Goal: Information Seeking & Learning: Learn about a topic

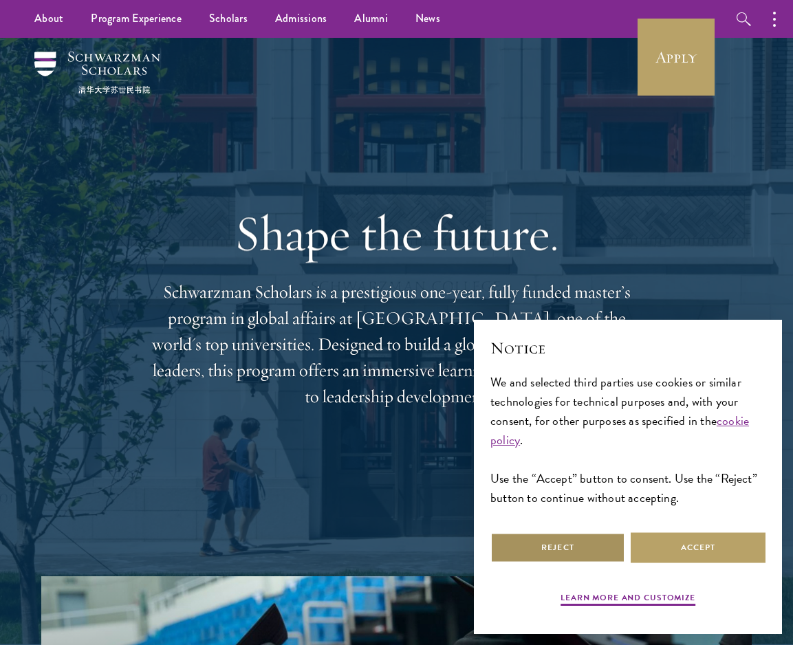
drag, startPoint x: 559, startPoint y: 548, endPoint x: 578, endPoint y: 545, distance: 19.6
click at [559, 548] on button "Reject" at bounding box center [557, 547] width 135 height 31
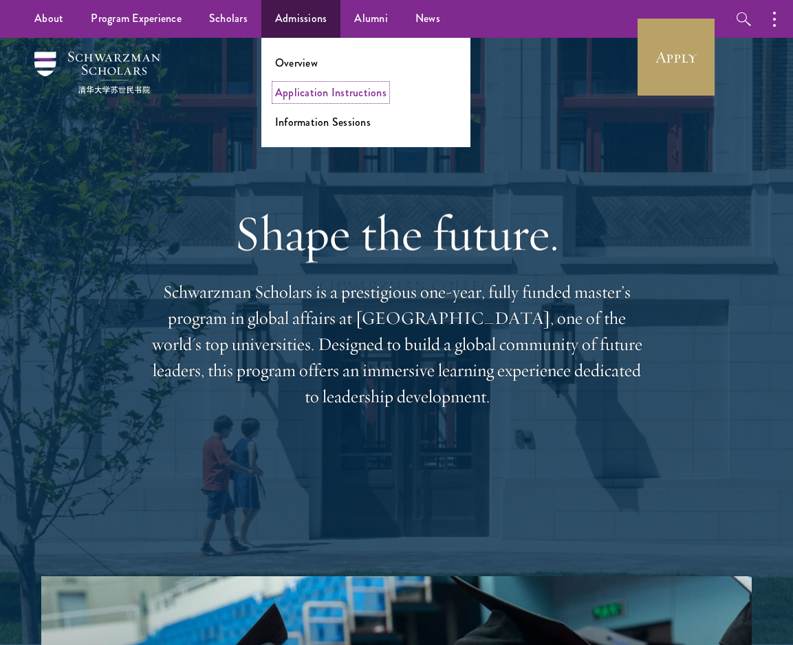
click at [318, 92] on link "Application Instructions" at bounding box center [330, 93] width 111 height 16
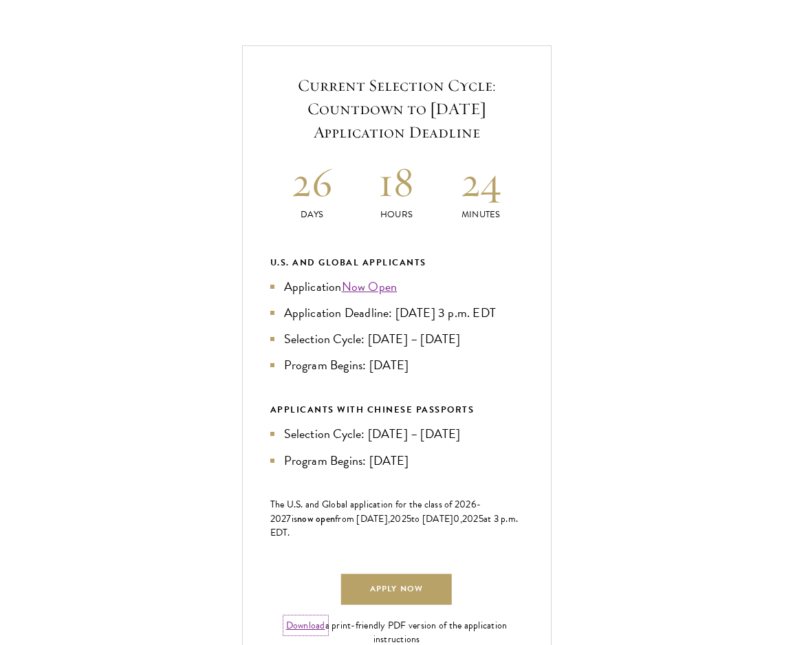
scroll to position [695, 0]
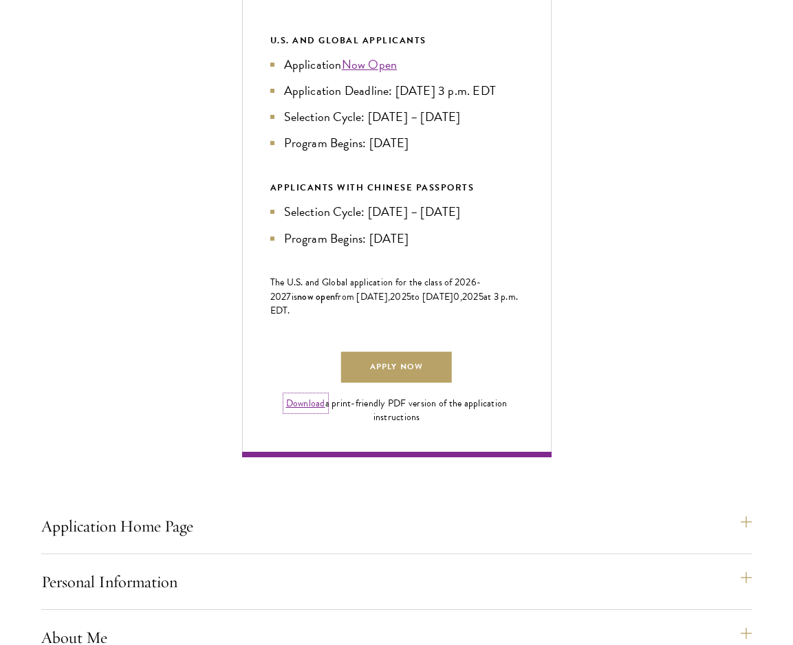
click at [309, 411] on link "Download" at bounding box center [305, 403] width 39 height 14
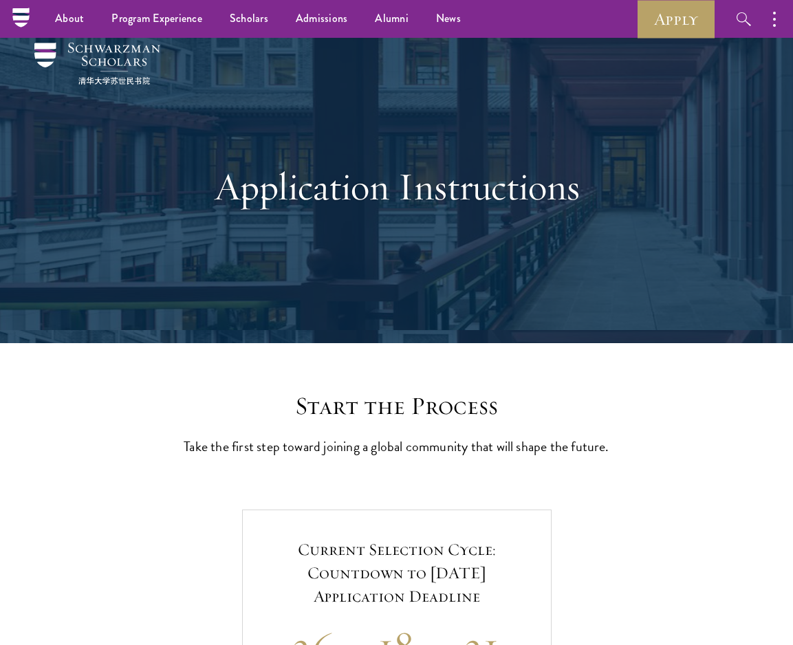
scroll to position [0, 0]
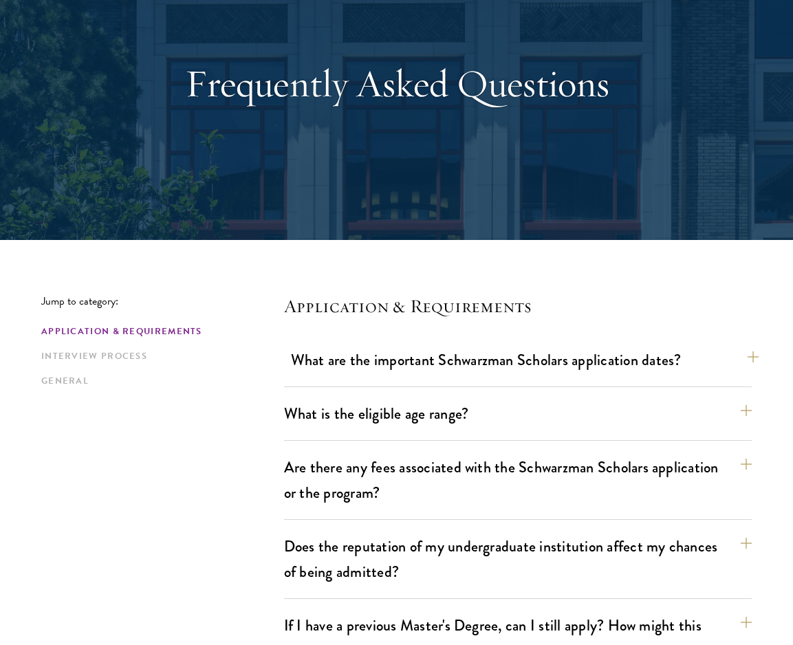
scroll to position [260, 0]
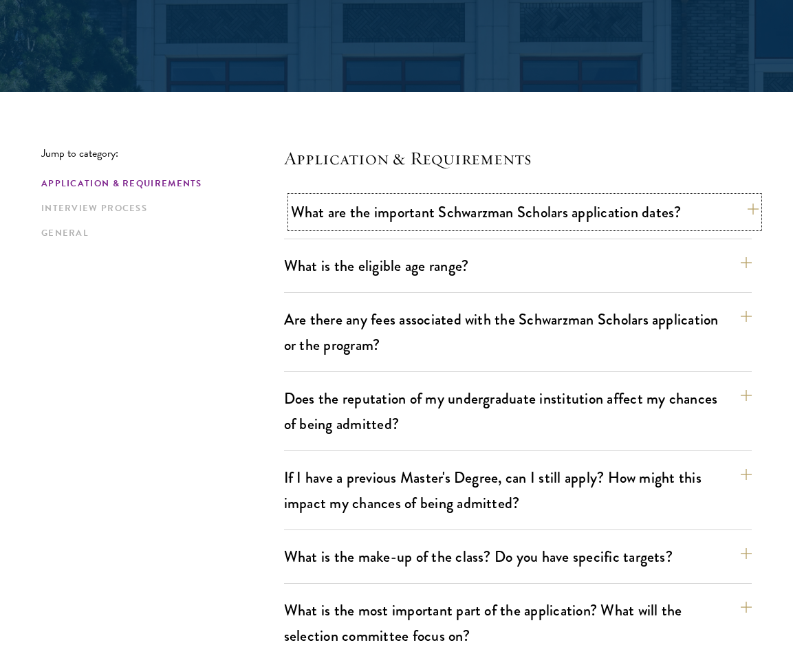
click at [620, 225] on button "What are the important Schwarzman Scholars application dates?" at bounding box center [525, 212] width 468 height 31
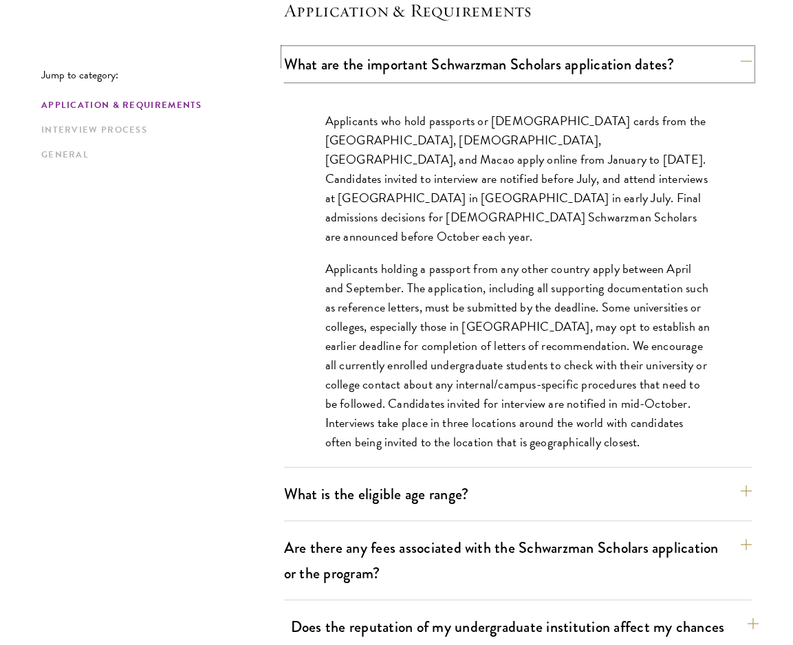
scroll to position [600, 0]
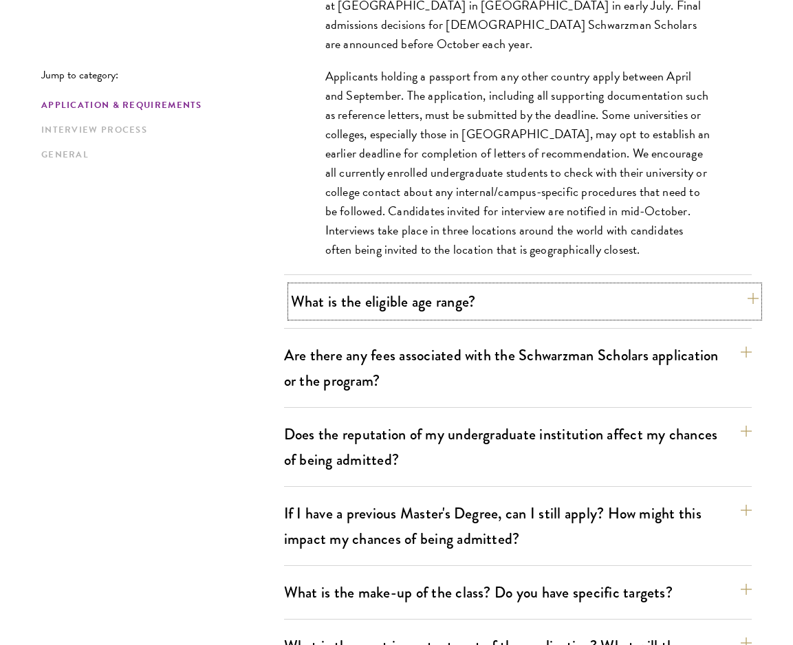
click at [409, 313] on button "What is the eligible age range?" at bounding box center [525, 301] width 468 height 31
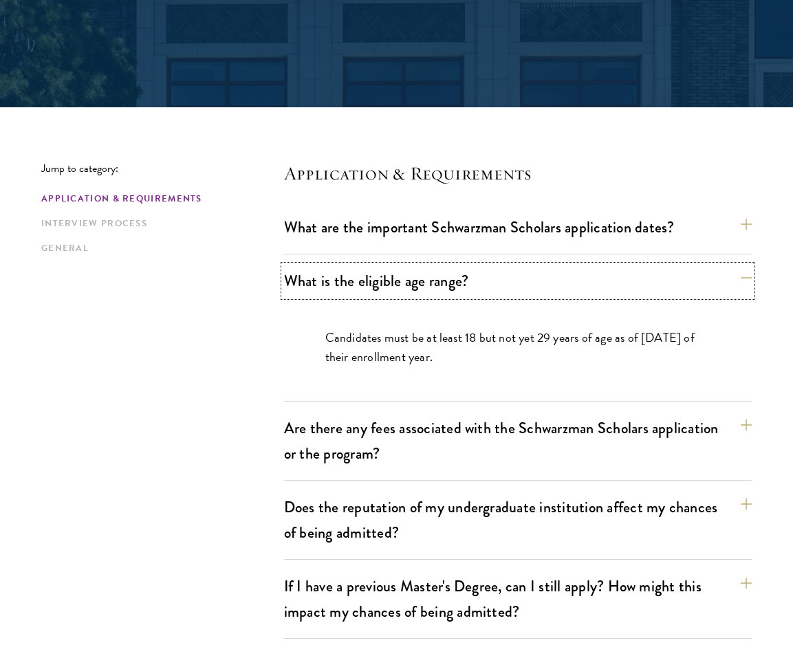
scroll to position [245, 0]
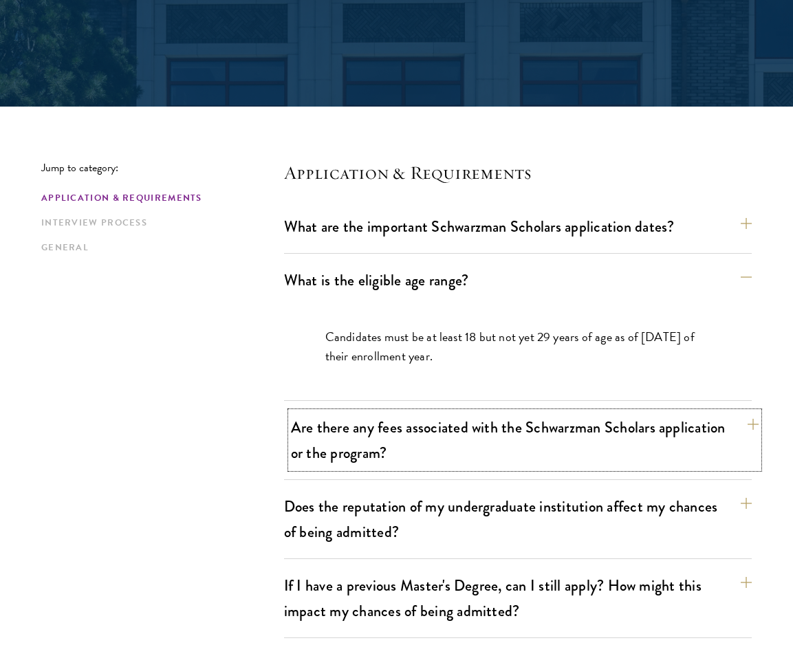
click at [521, 433] on button "Are there any fees associated with the Schwarzman Scholars application or the p…" at bounding box center [525, 440] width 468 height 56
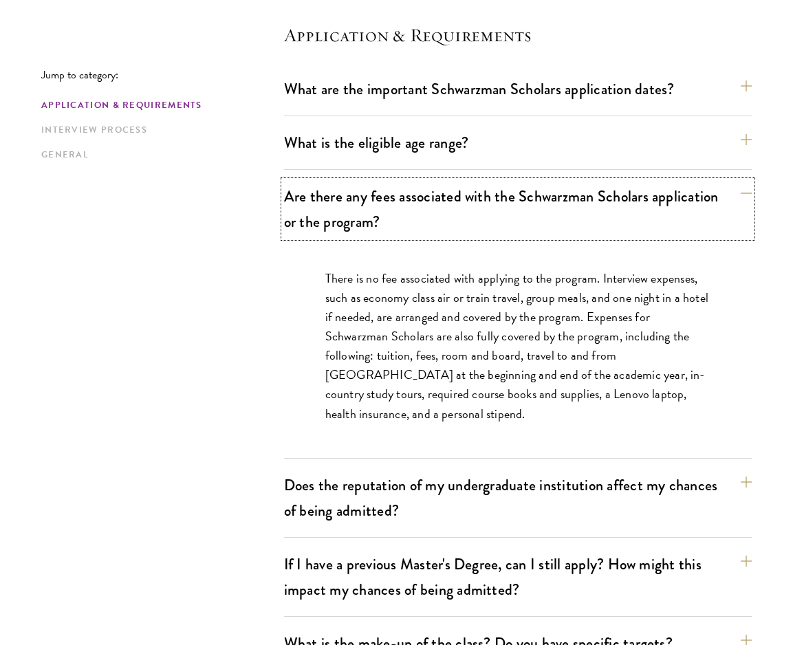
scroll to position [500, 0]
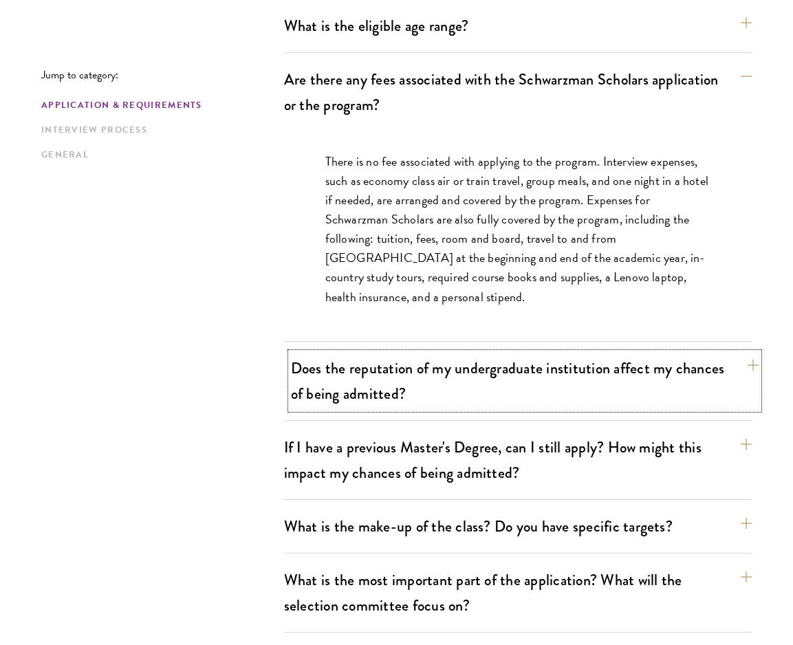
click at [529, 391] on button "Does the reputation of my undergraduate institution affect my chances of being …" at bounding box center [525, 381] width 468 height 56
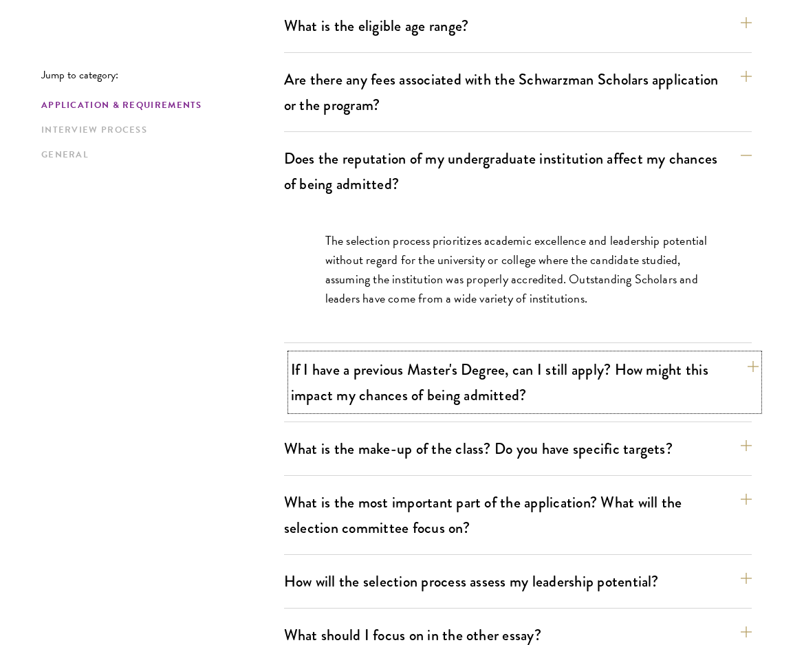
click at [527, 395] on button "If I have a previous Master's Degree, can I still apply? How might this impact …" at bounding box center [525, 382] width 468 height 56
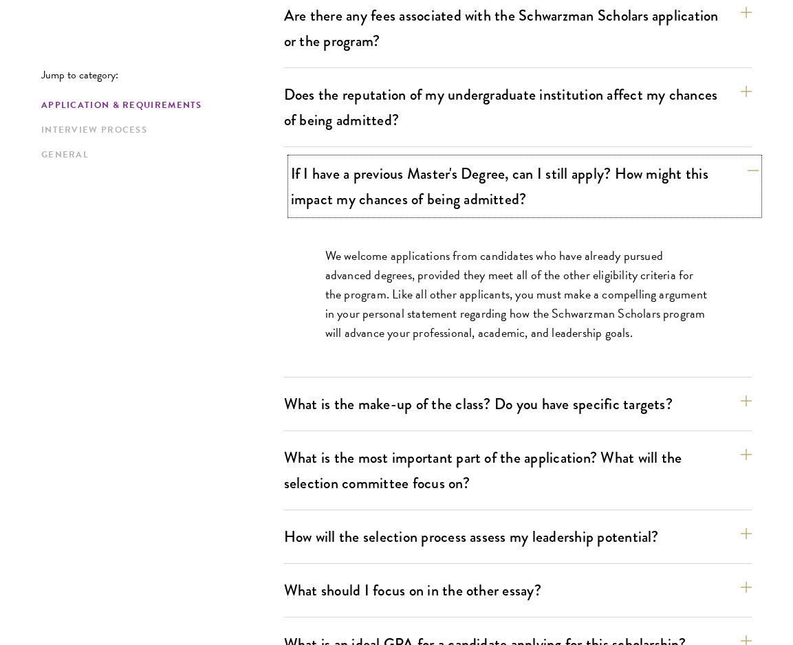
scroll to position [570, 0]
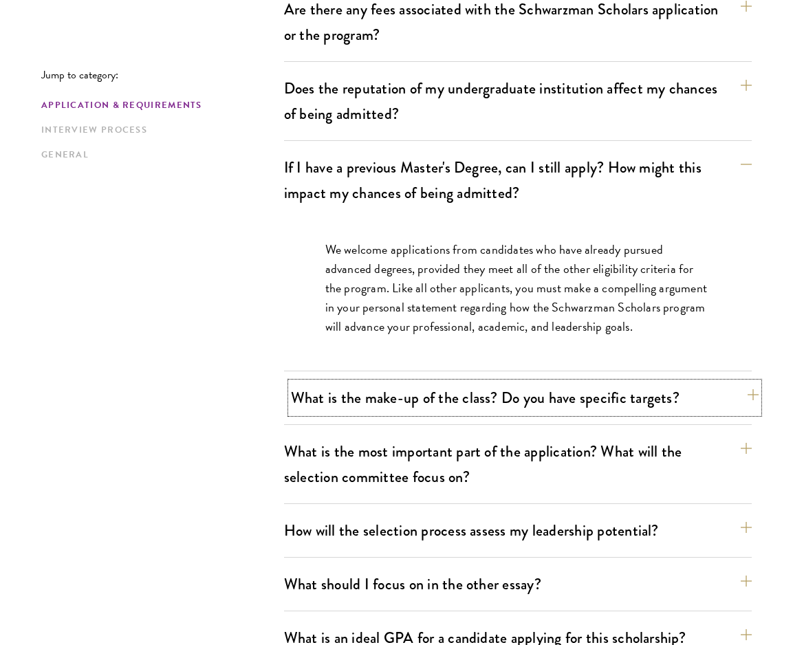
click at [529, 401] on button "What is the make-up of the class? Do you have specific targets?" at bounding box center [525, 397] width 468 height 31
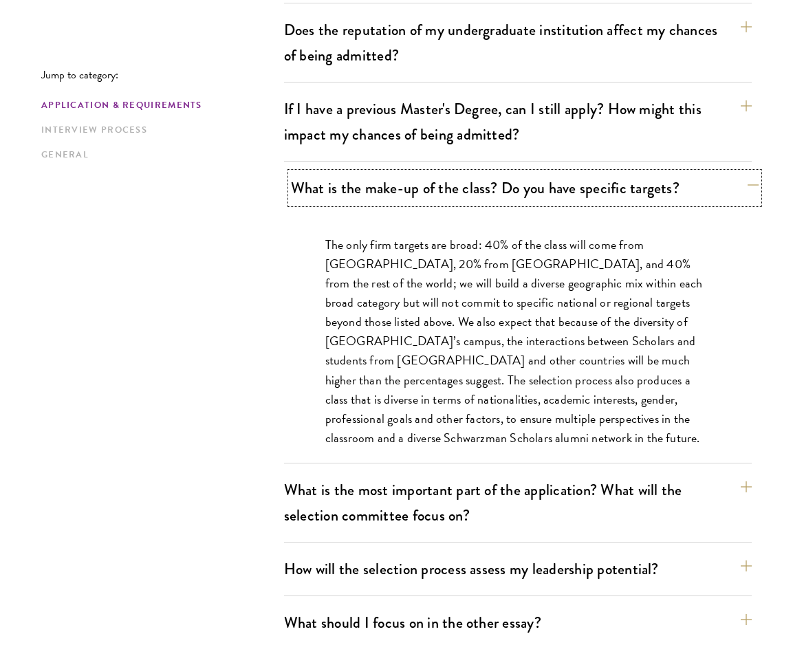
scroll to position [784, 0]
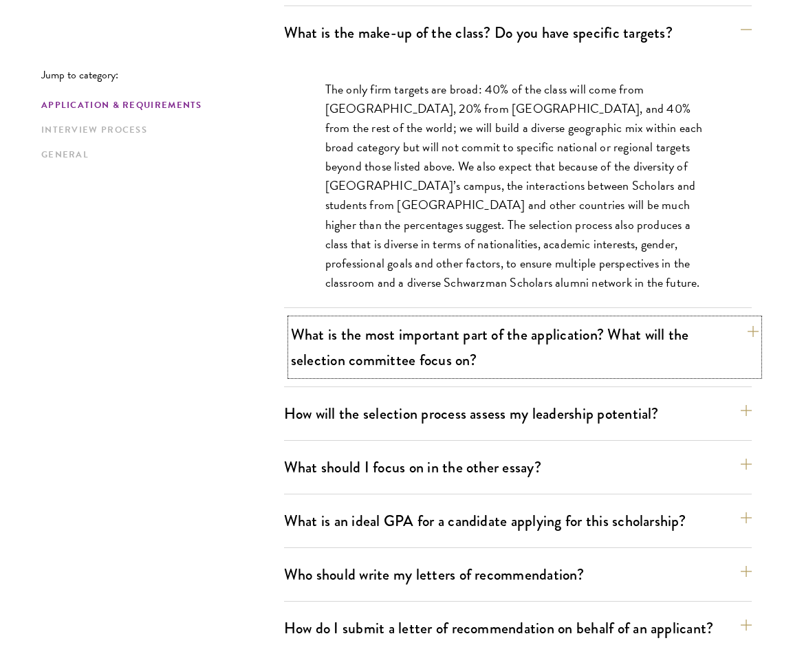
click at [437, 367] on button "What is the most important part of the application? What will the selection com…" at bounding box center [525, 347] width 468 height 56
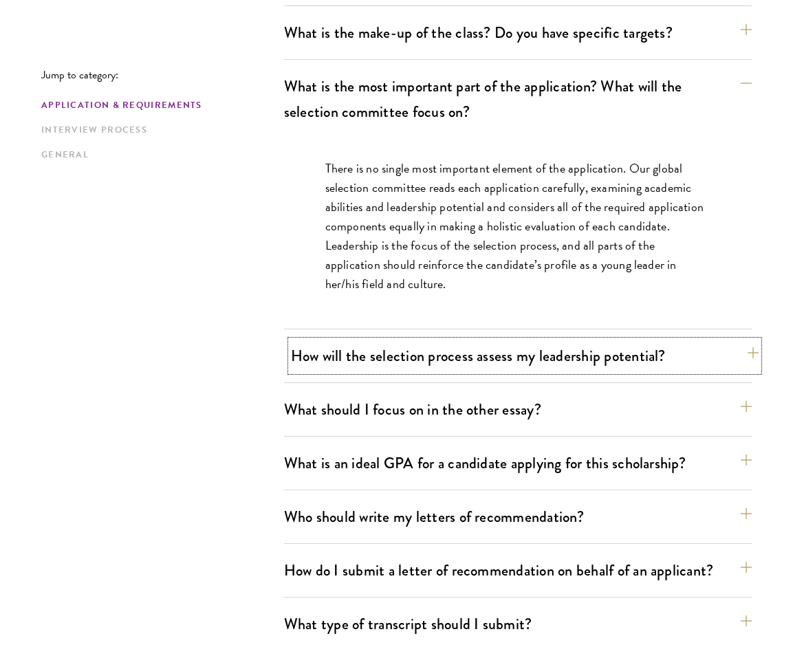
click at [439, 368] on button "How will the selection process assess my leadership potential?" at bounding box center [525, 355] width 468 height 31
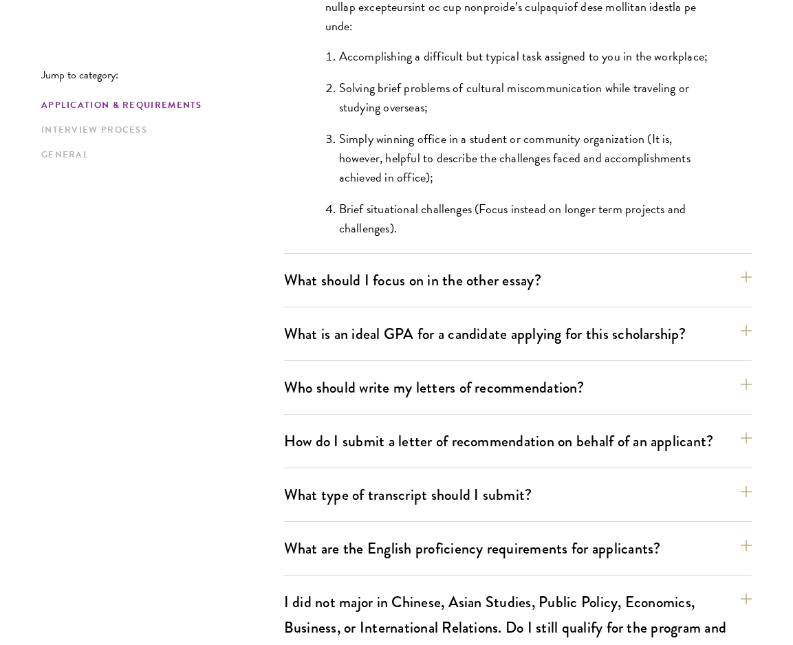
scroll to position [1395, 0]
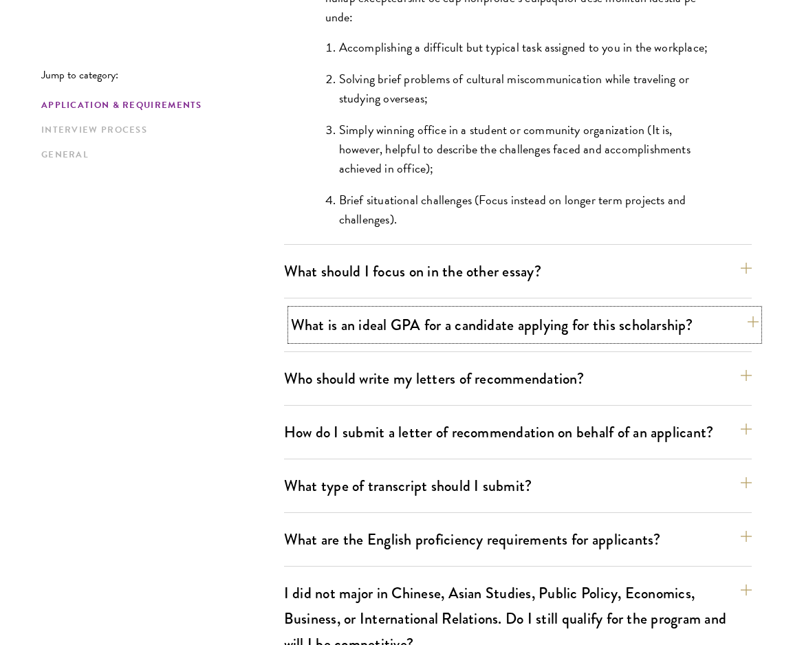
click at [467, 328] on button "What is an ideal GPA for a candidate applying for this scholarship?" at bounding box center [525, 324] width 468 height 31
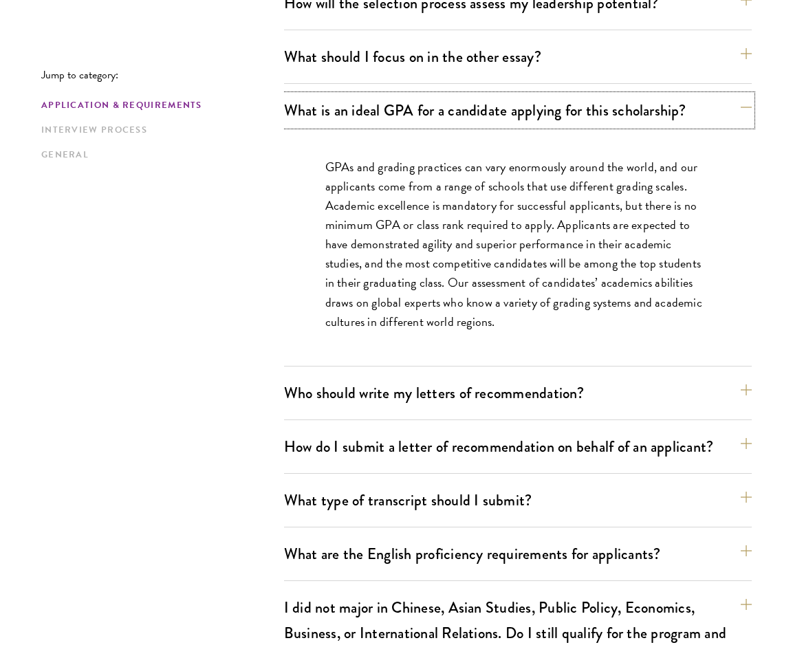
scroll to position [963, 0]
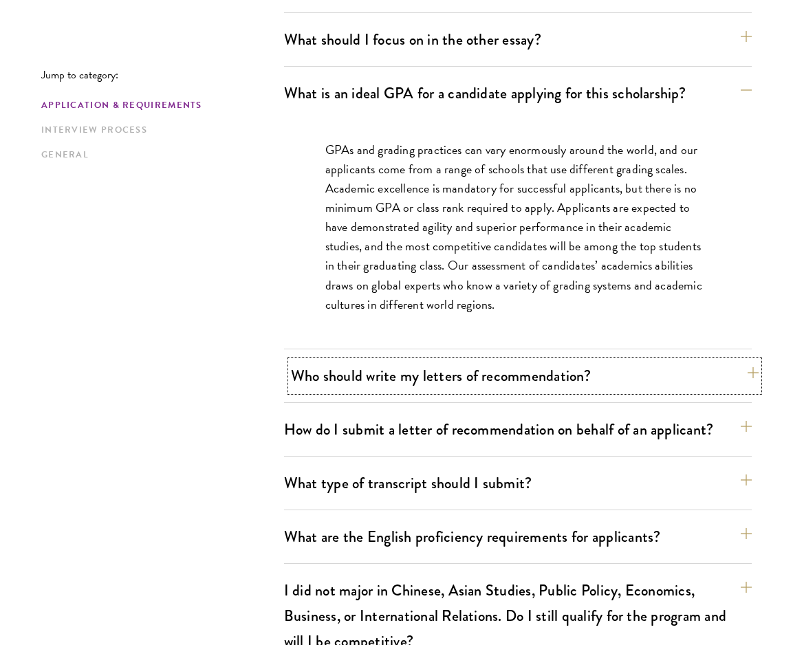
click at [505, 379] on button "Who should write my letters of recommendation?" at bounding box center [525, 375] width 468 height 31
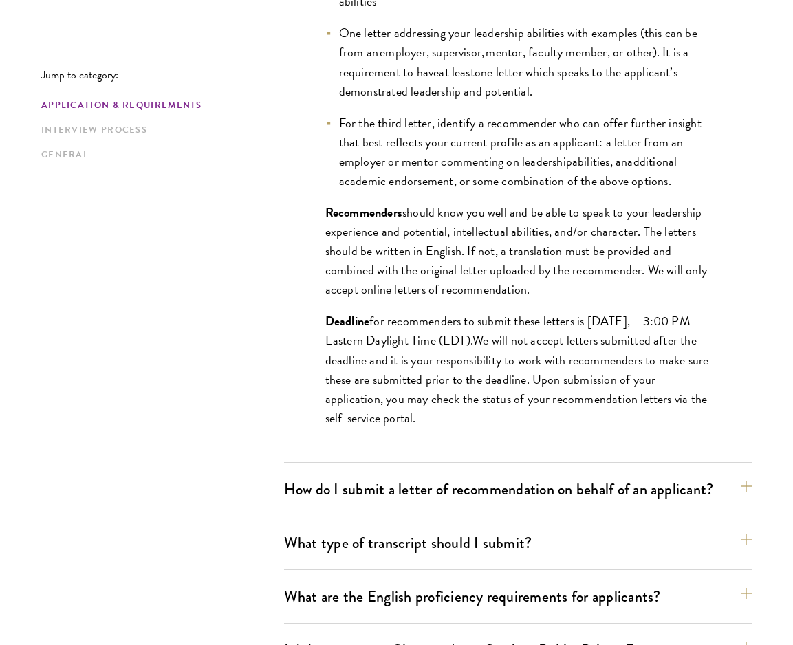
scroll to position [1430, 0]
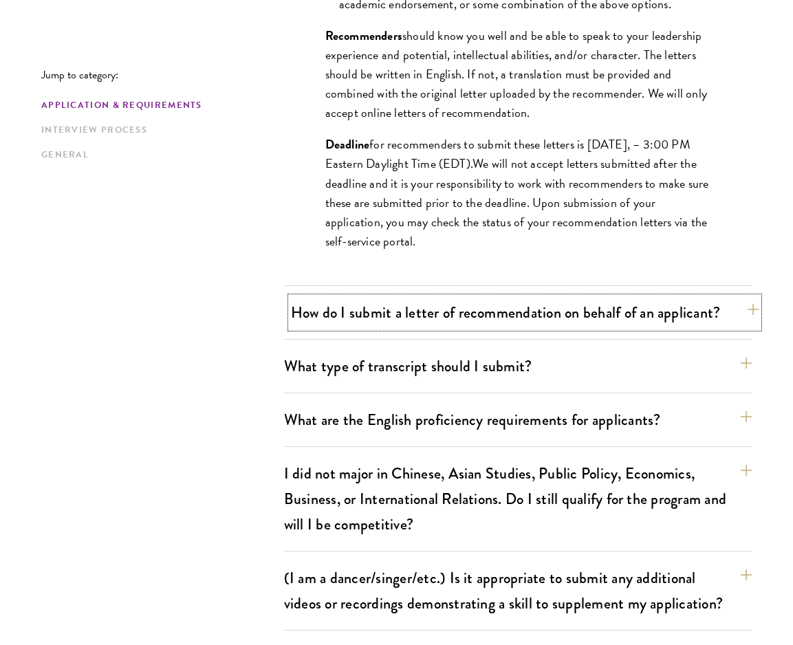
click at [633, 316] on button "How do I submit a letter of recommendation on behalf of an applicant?" at bounding box center [525, 312] width 468 height 31
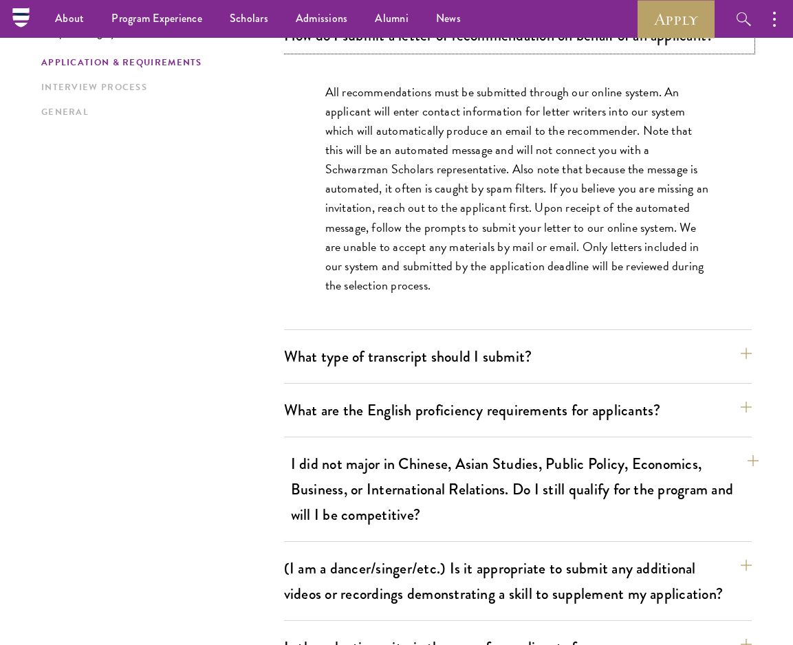
scroll to position [1060, 0]
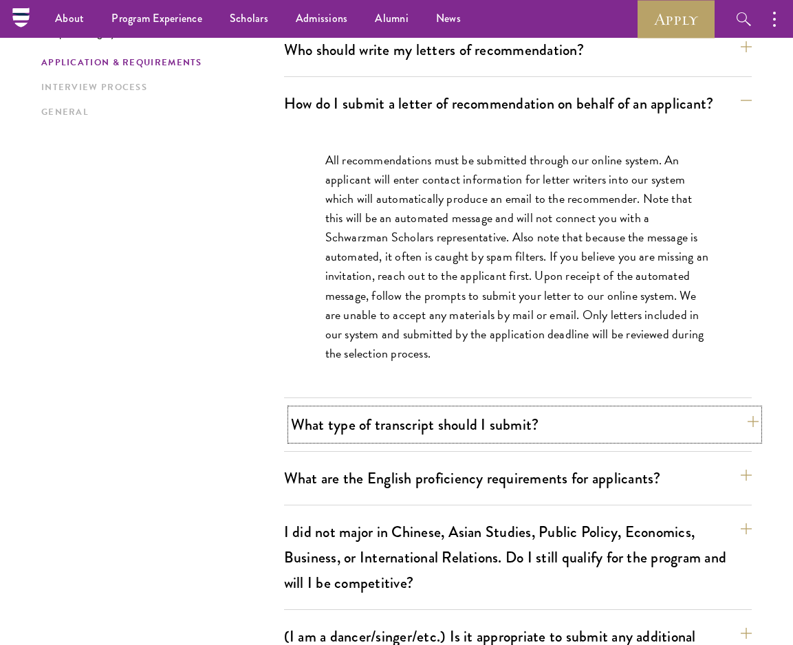
click at [605, 434] on button "What type of transcript should I submit?" at bounding box center [525, 424] width 468 height 31
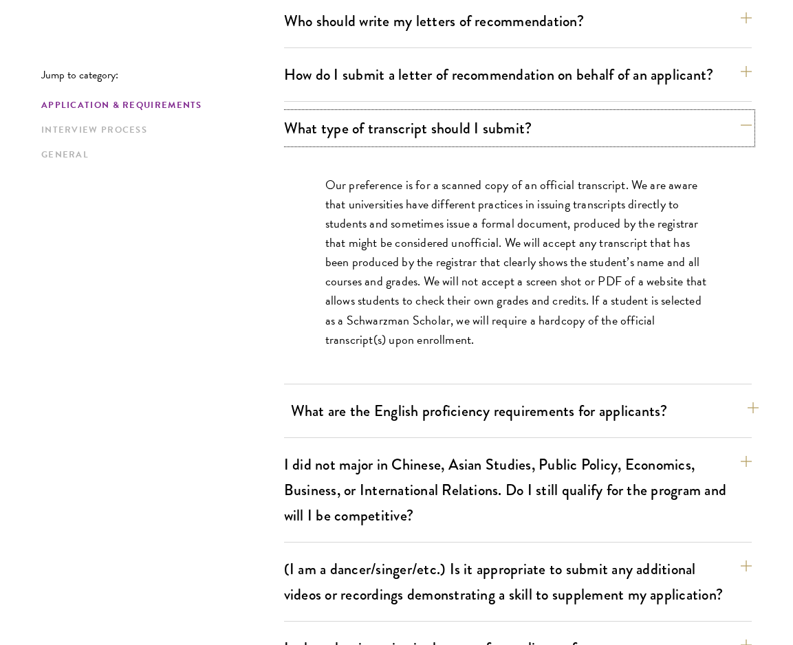
scroll to position [1099, 0]
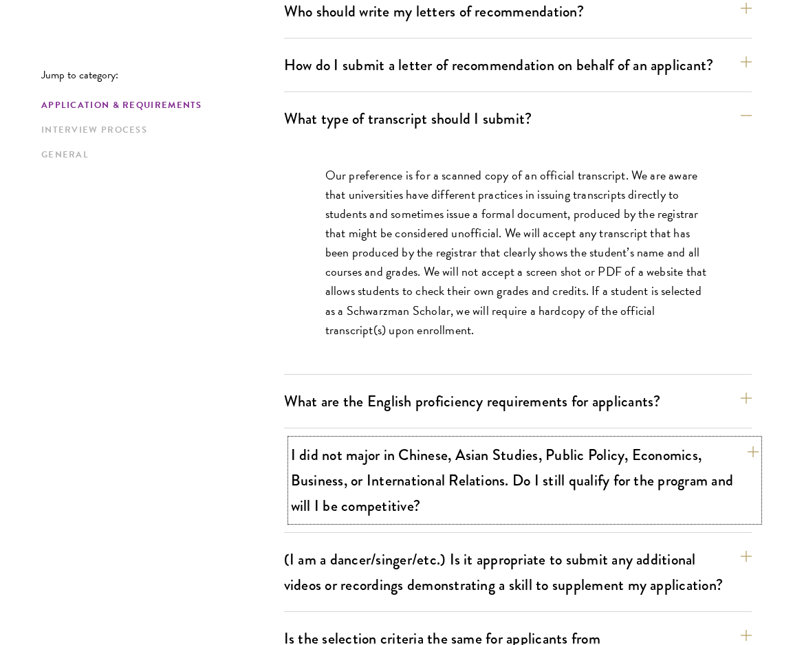
click at [612, 457] on button "I did not major in Chinese, Asian Studies, Public Policy, Economics, Business, …" at bounding box center [525, 480] width 468 height 82
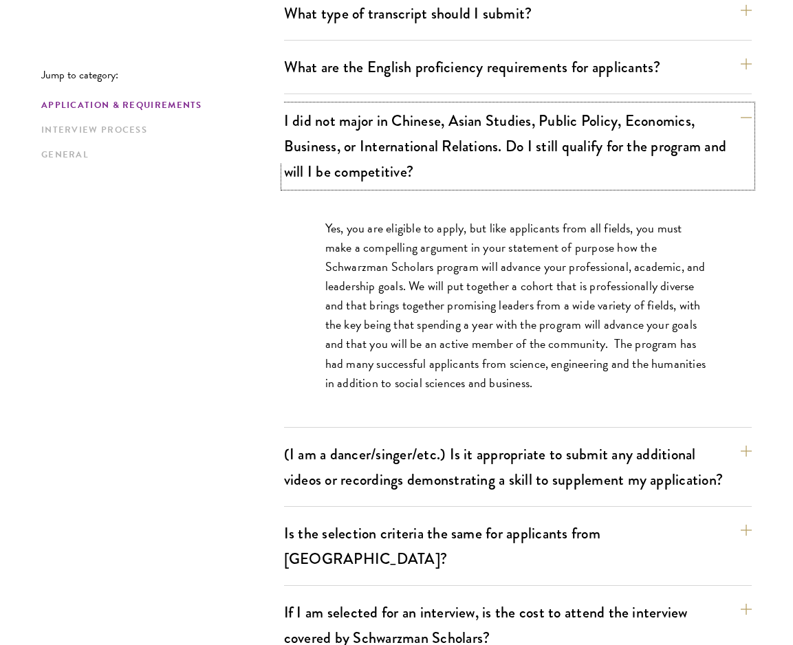
scroll to position [1205, 0]
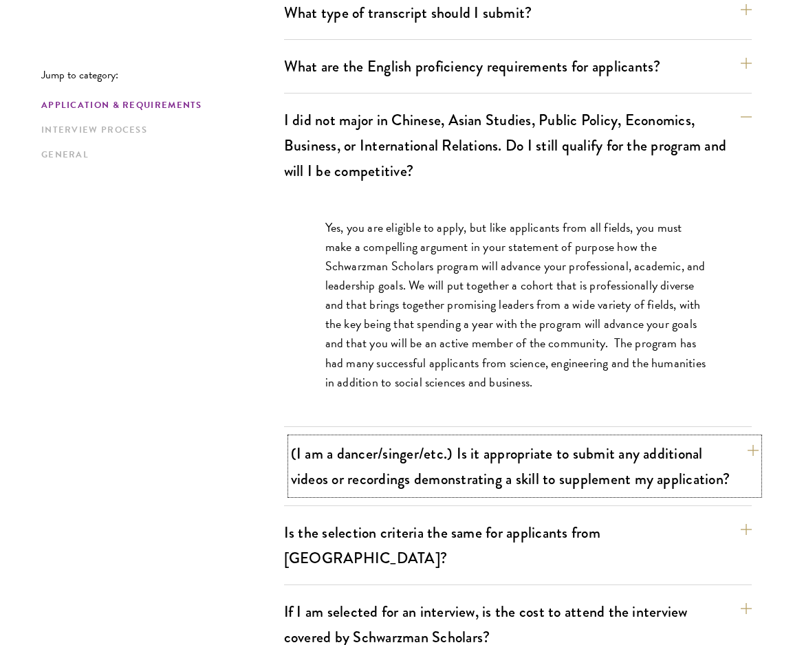
click at [625, 461] on button "(I am a dancer/singer/etc.) Is it appropriate to submit any additional videos o…" at bounding box center [525, 466] width 468 height 56
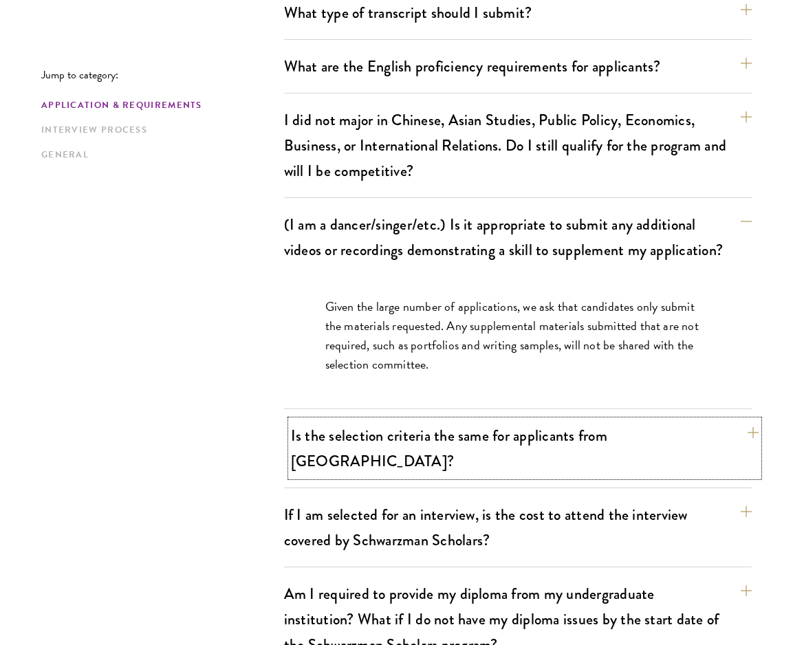
click at [622, 448] on button "Is the selection criteria the same for applicants from China?" at bounding box center [525, 448] width 468 height 56
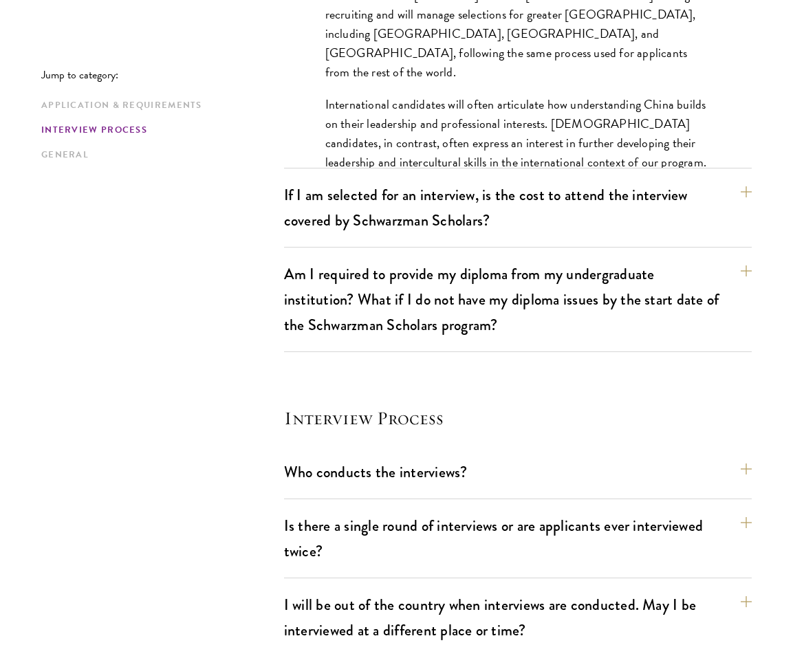
scroll to position [1814, 0]
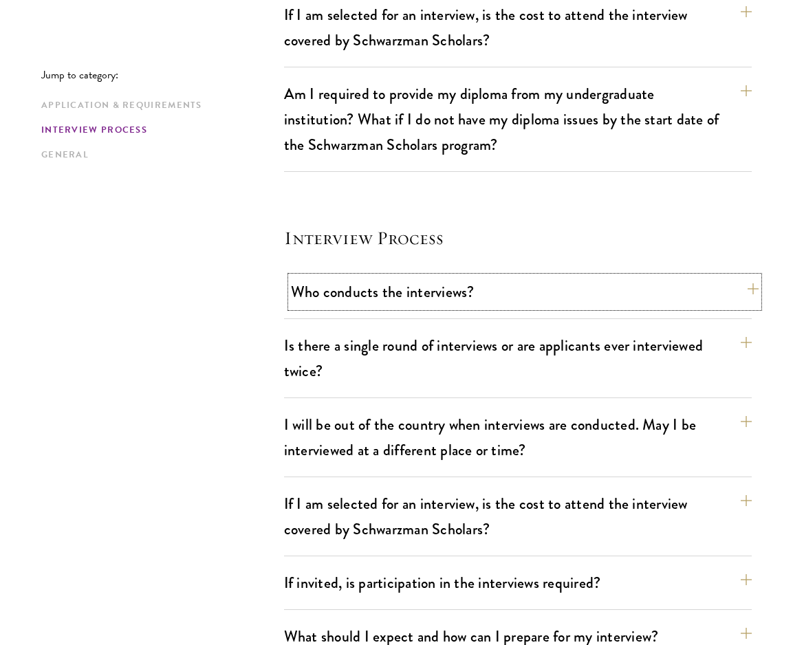
click at [446, 276] on button "Who conducts the interviews?" at bounding box center [525, 291] width 468 height 31
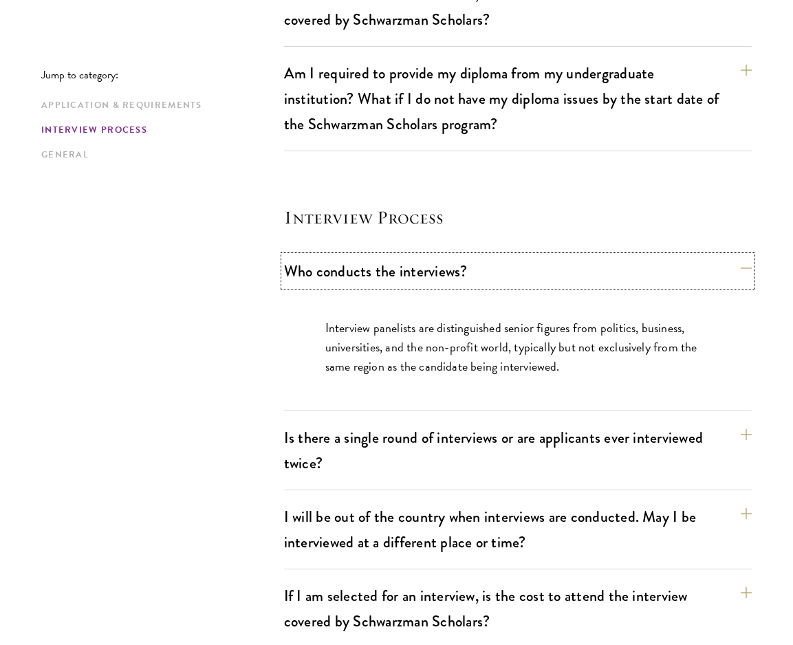
scroll to position [1617, 0]
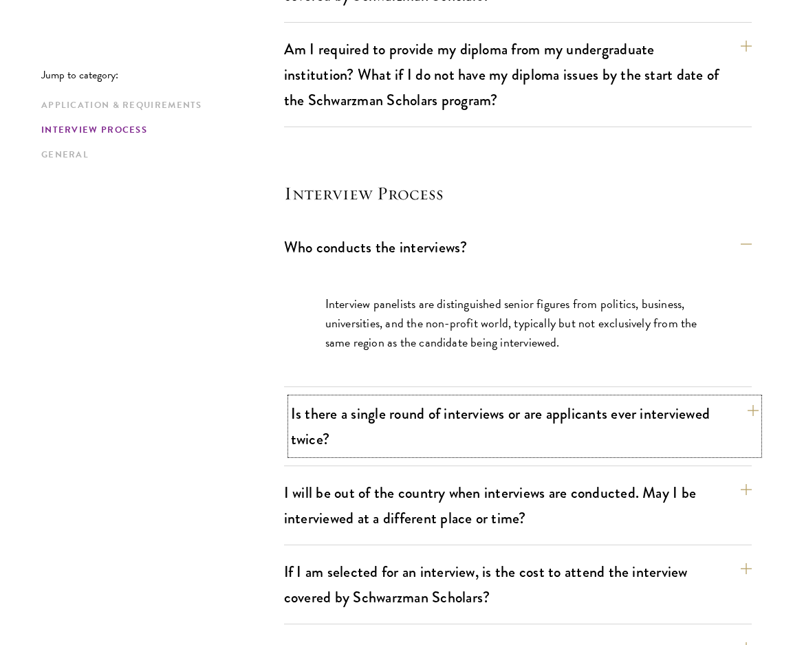
click at [642, 398] on button "Is there a single round of interviews or are applicants ever interviewed twice?" at bounding box center [525, 426] width 468 height 56
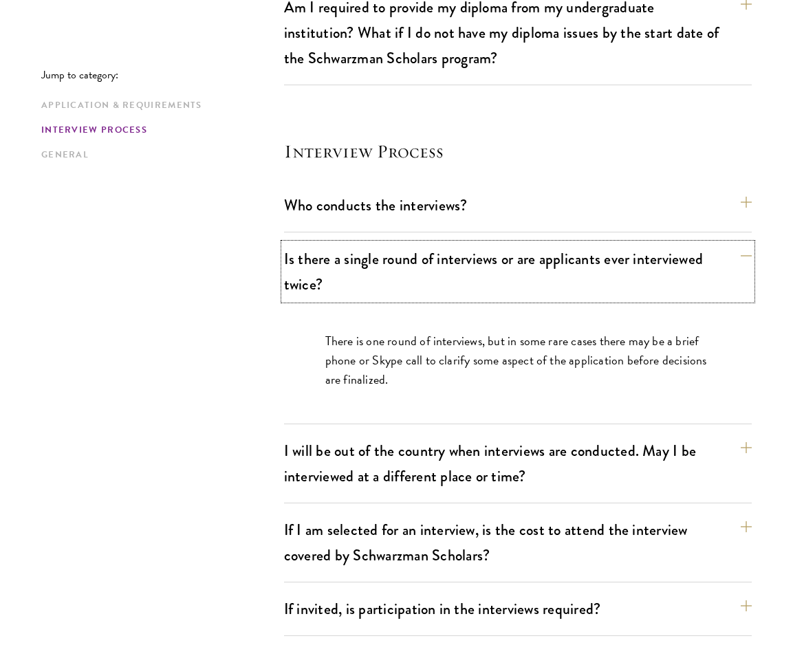
scroll to position [1747, 0]
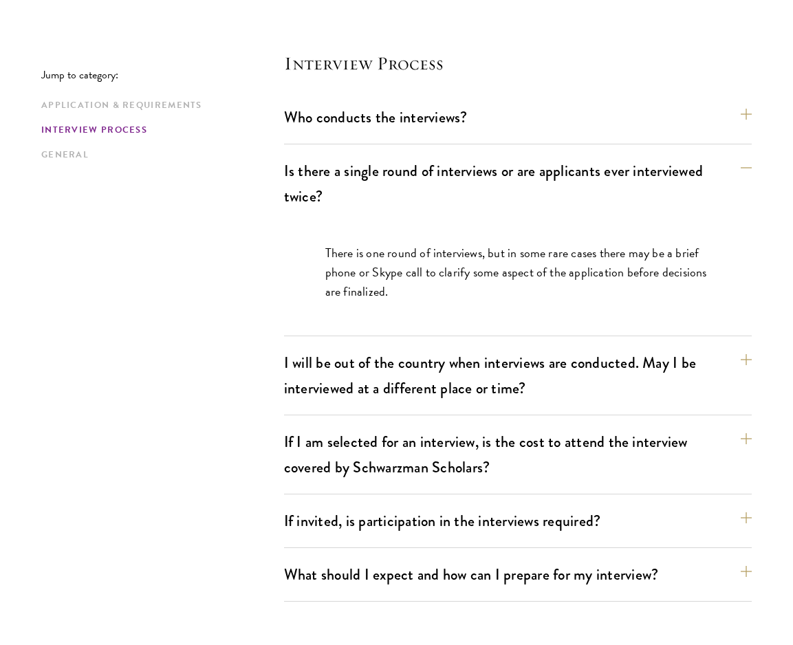
click at [623, 383] on div "I will be out of the country when interviews are conducted. May I be interviewe…" at bounding box center [518, 381] width 468 height 68
click at [585, 347] on button "I will be out of the country when interviews are conducted. May I be interviewe…" at bounding box center [525, 375] width 468 height 56
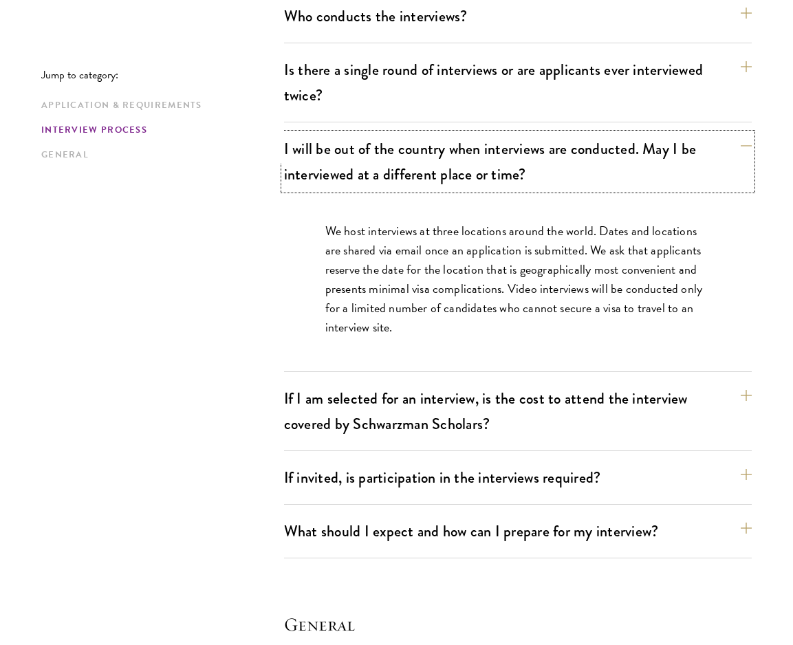
scroll to position [1849, 0]
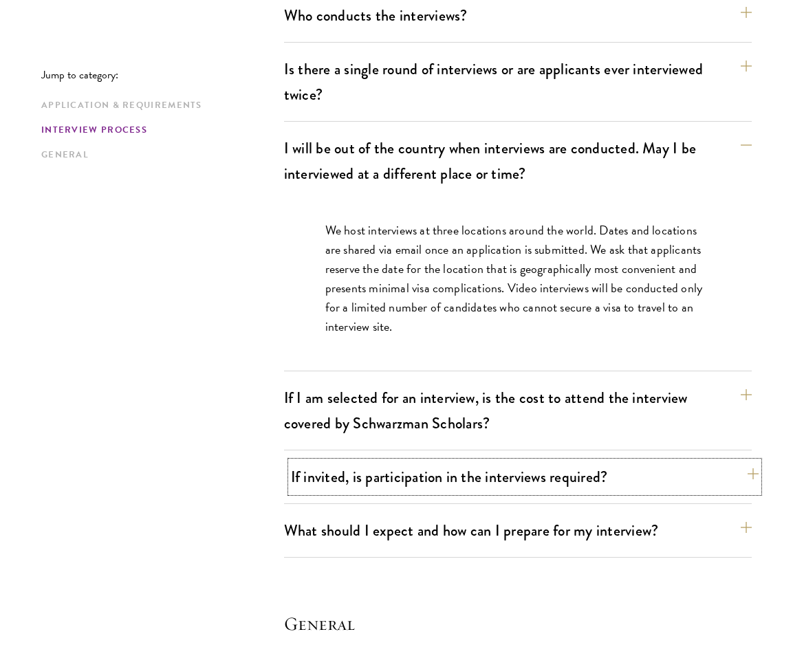
click at [619, 461] on button "If invited, is participation in the interviews required?" at bounding box center [525, 476] width 468 height 31
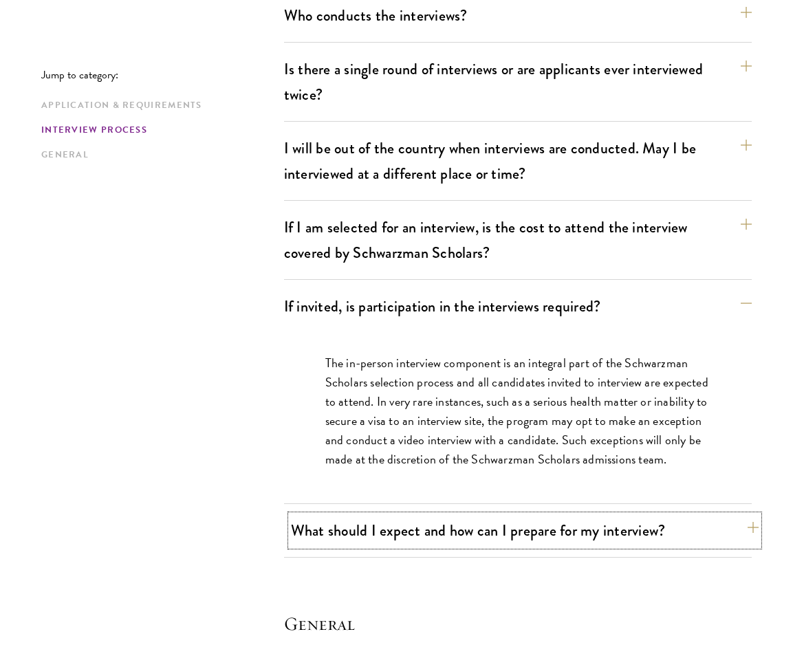
click at [592, 515] on button "What should I expect and how can I prepare for my interview?" at bounding box center [525, 530] width 468 height 31
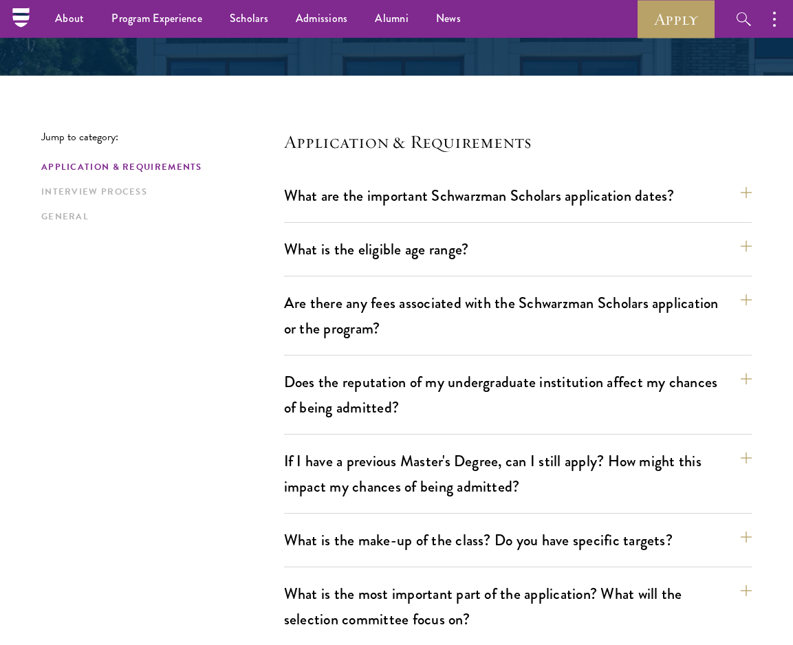
scroll to position [222, 0]
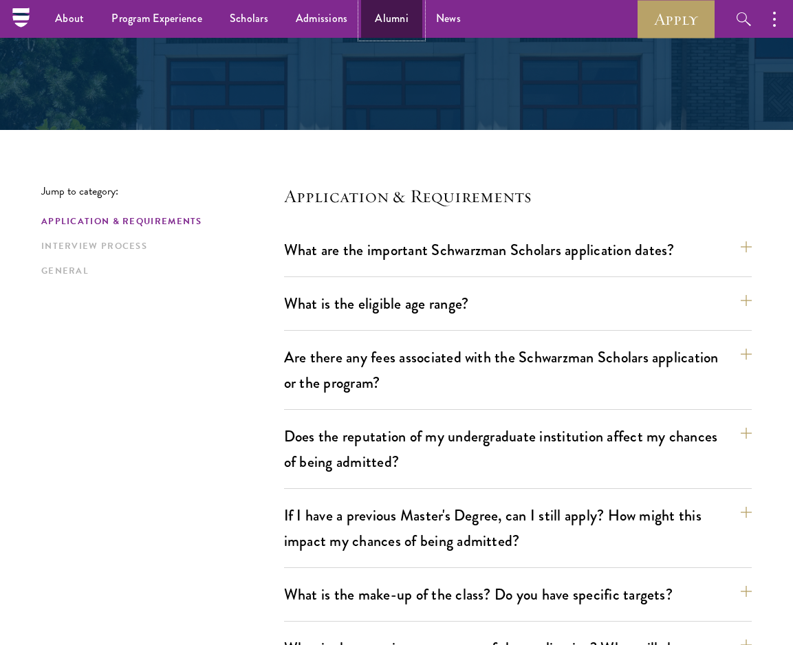
click at [384, 12] on link "Alumni" at bounding box center [391, 19] width 61 height 38
